Goal: Register for event/course

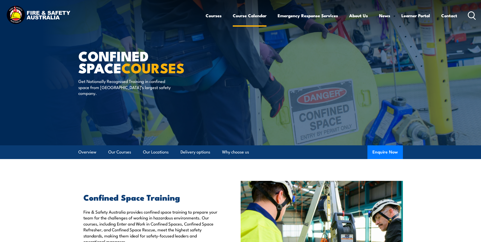
click at [251, 17] on link "Course Calendar" at bounding box center [250, 15] width 34 height 13
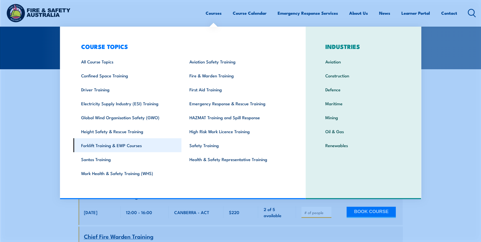
click at [97, 144] on link "Forklift Training & EWP Courses" at bounding box center [127, 145] width 108 height 14
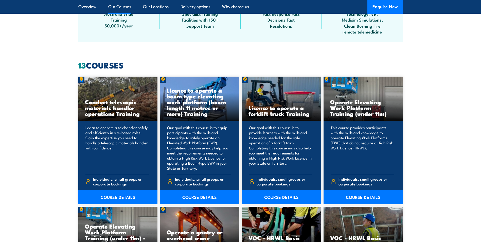
scroll to position [355, 0]
click at [268, 149] on p "Our goal with this course is to provide learners with the skills and knowledge …" at bounding box center [281, 148] width 64 height 46
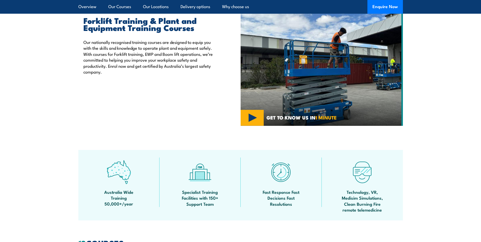
scroll to position [152, 0]
